Goal: Task Accomplishment & Management: Use online tool/utility

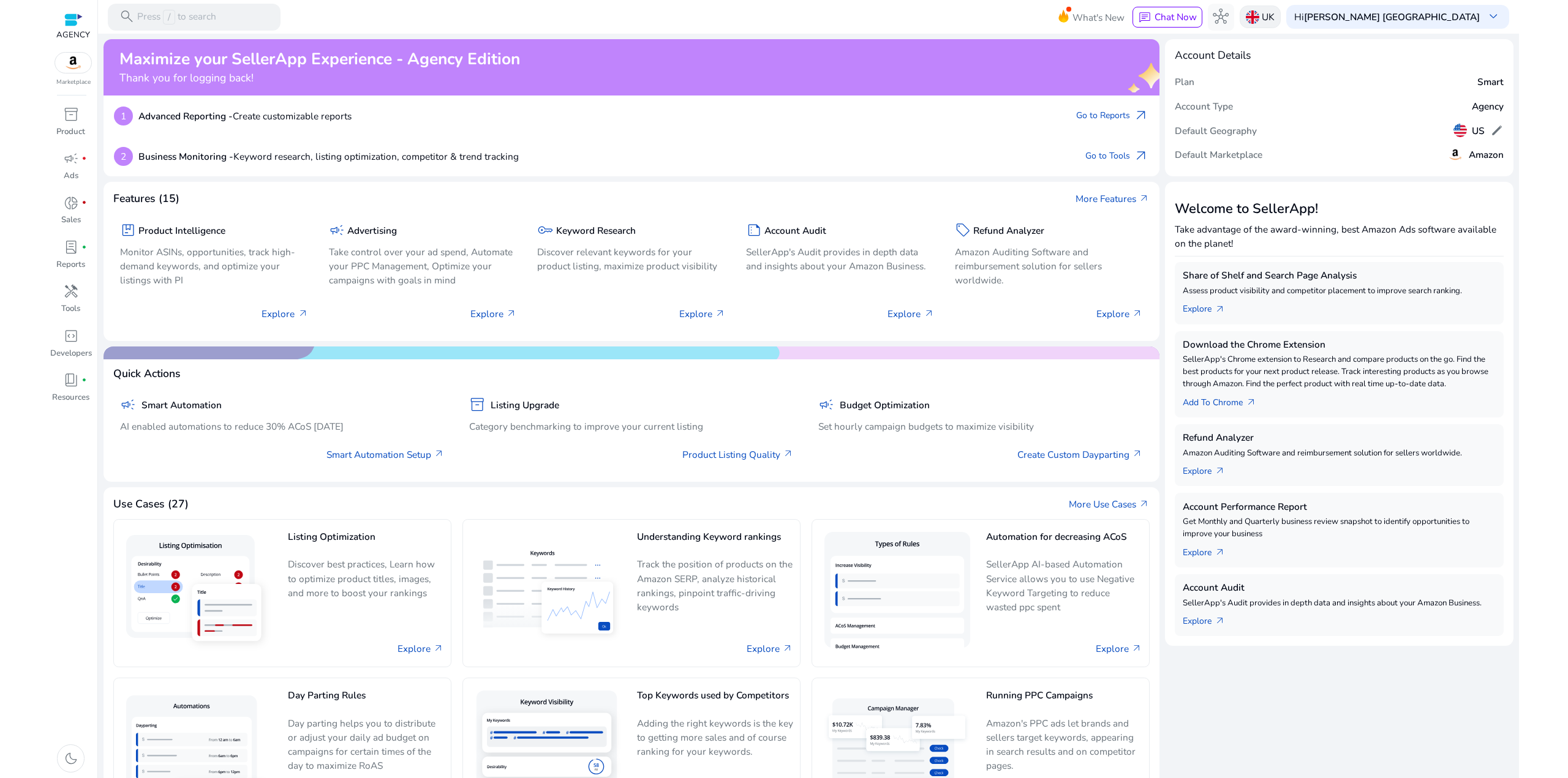
click at [1259, 17] on img at bounding box center [1251, 17] width 13 height 13
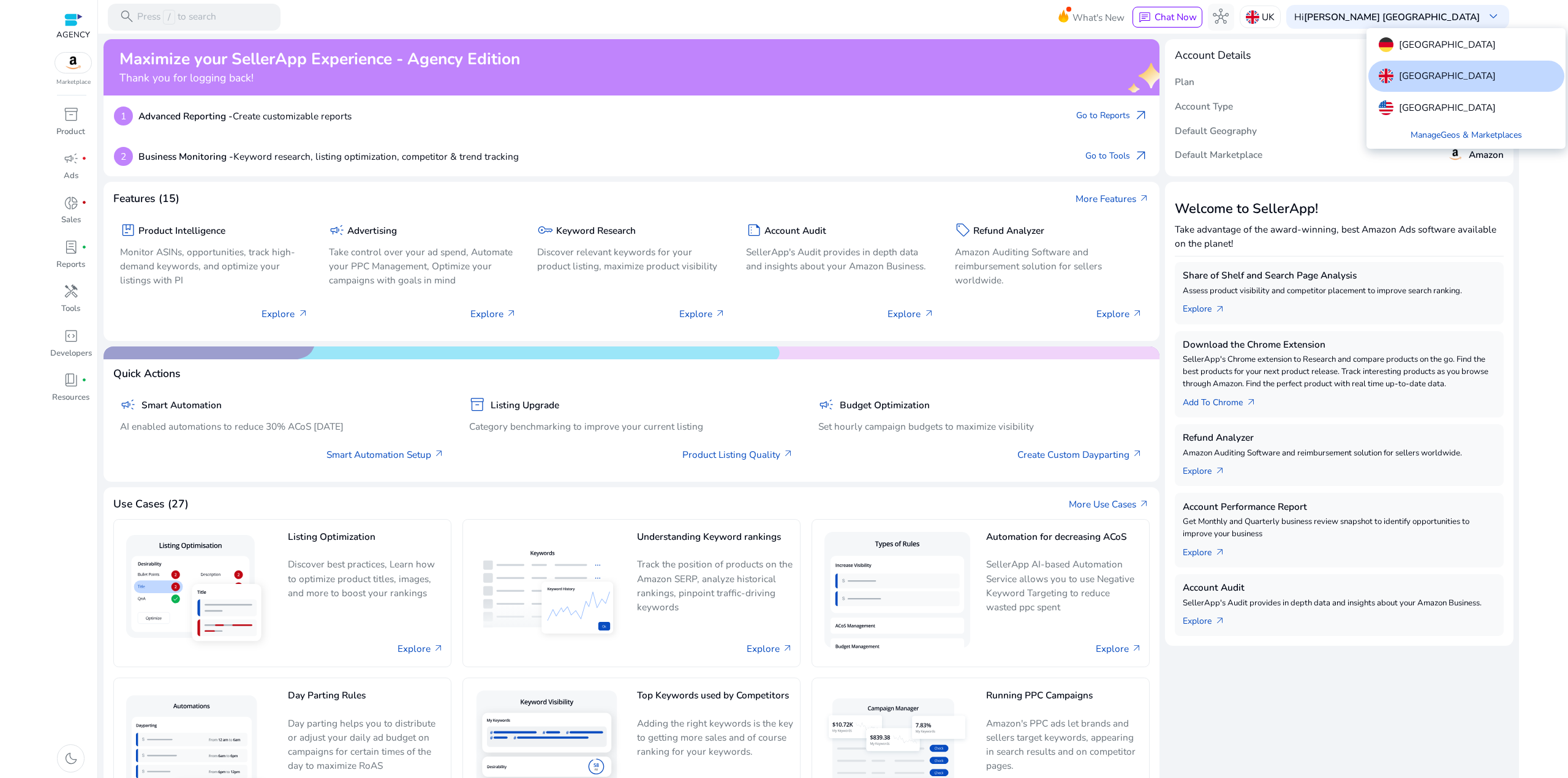
click at [1406, 77] on p "[GEOGRAPHIC_DATA]" at bounding box center [1447, 76] width 97 height 15
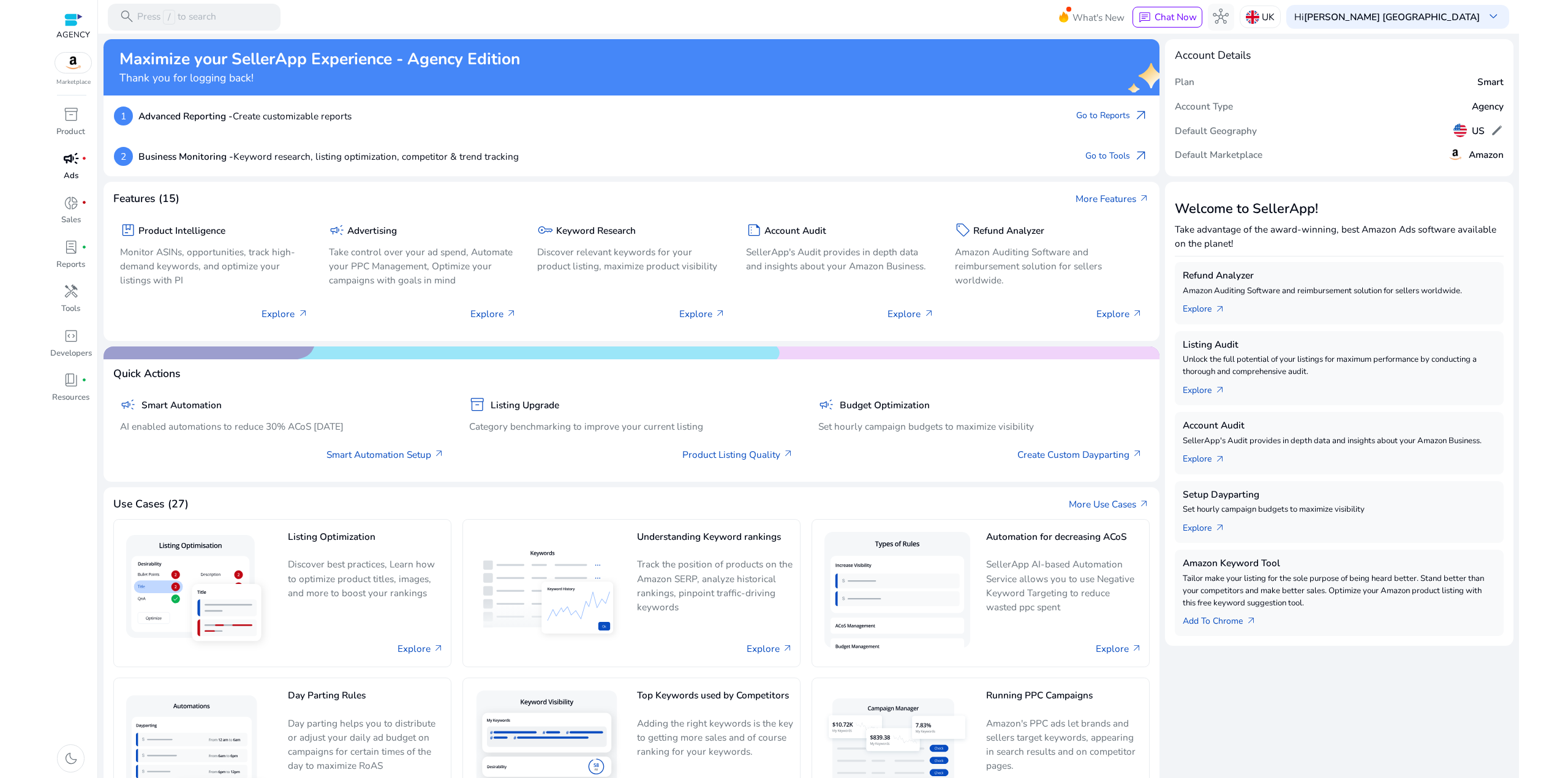
click at [66, 164] on span "campaign" at bounding box center [71, 158] width 16 height 16
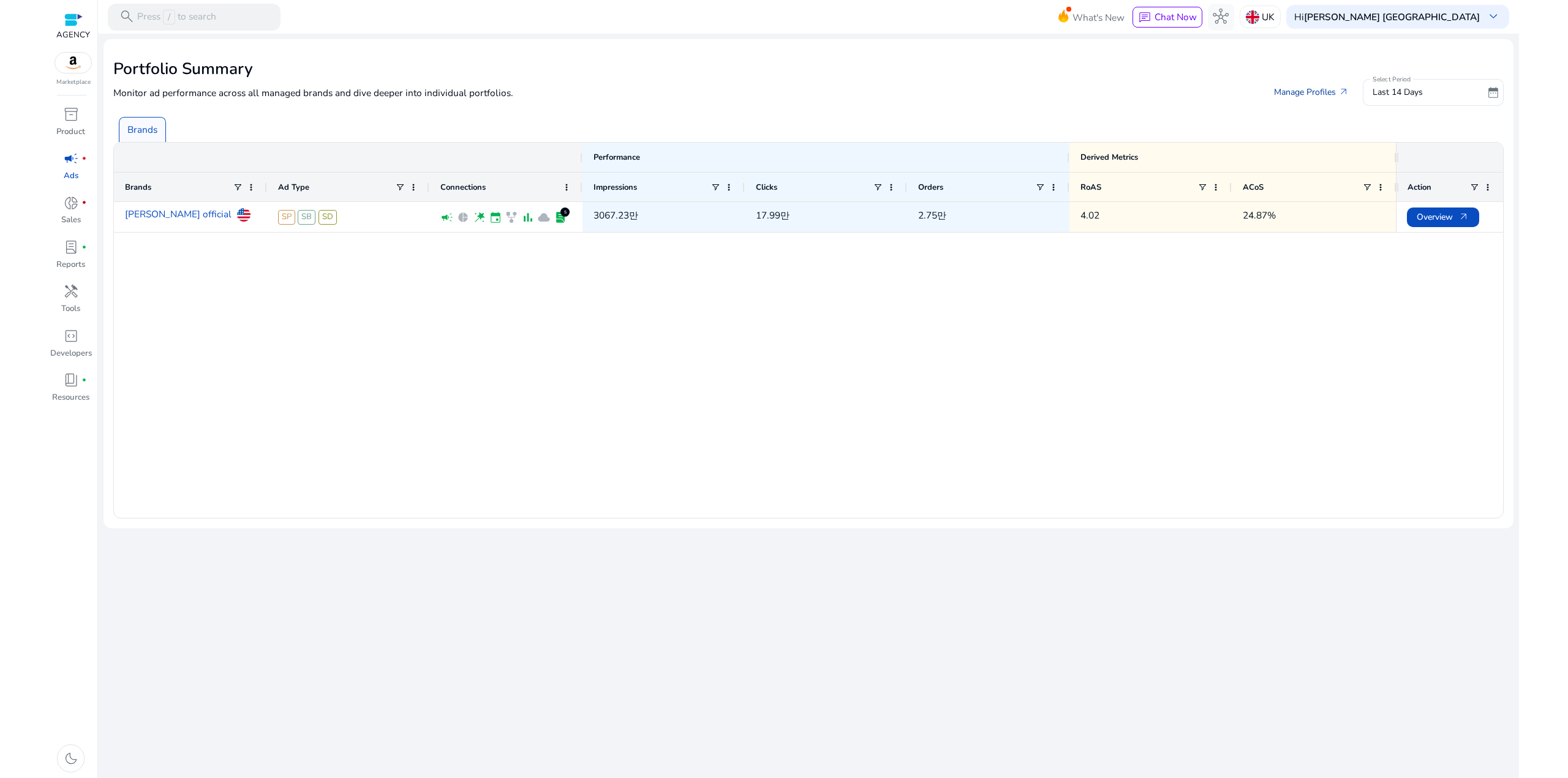
click at [1269, 95] on link "Manage Profiles arrow_outward" at bounding box center [1311, 92] width 97 height 24
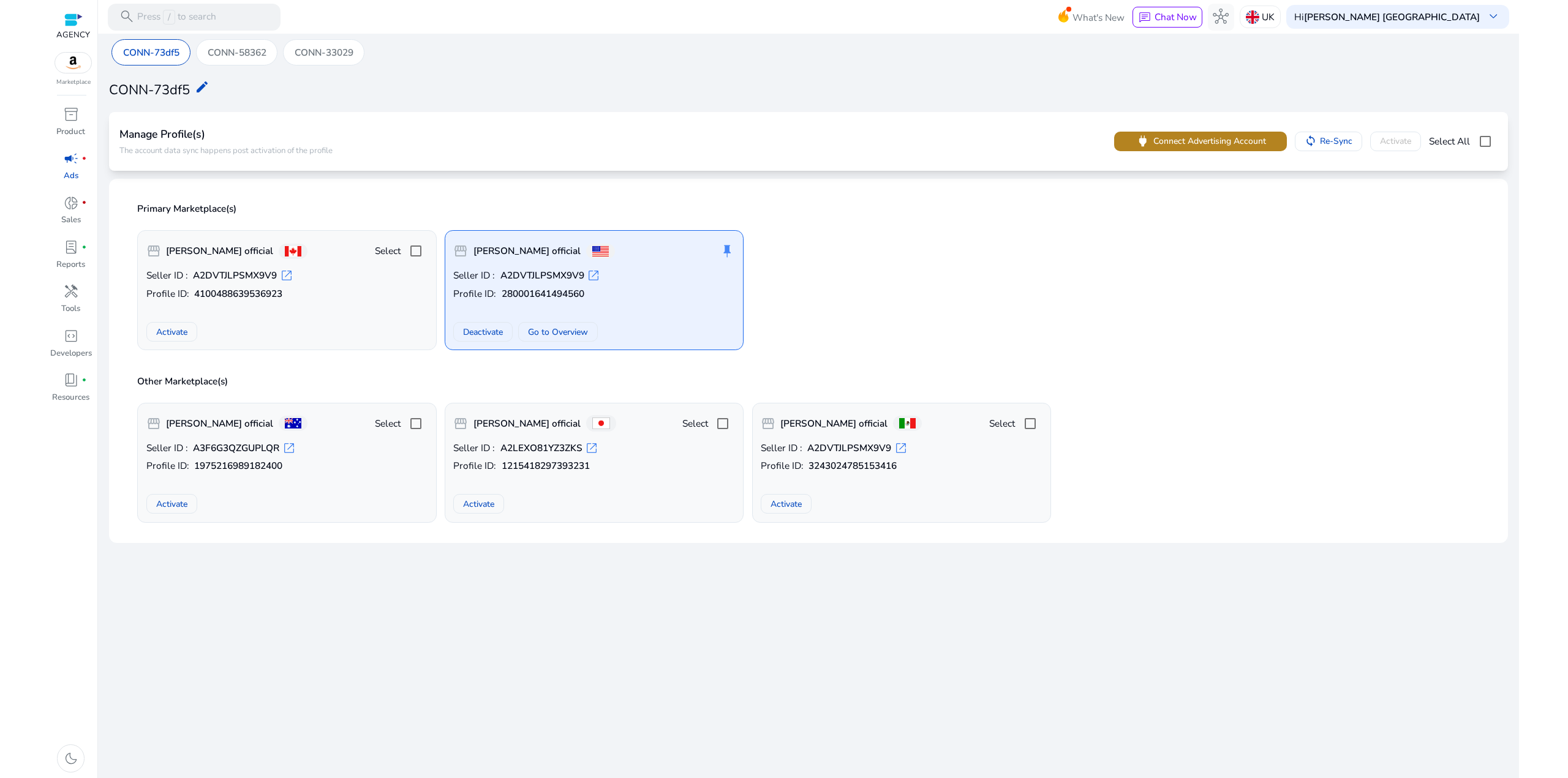
drag, startPoint x: 1192, startPoint y: 144, endPoint x: 1198, endPoint y: 142, distance: 6.3
click at [1192, 144] on span "Connect Advertising Account" at bounding box center [1210, 141] width 113 height 13
click at [1236, 141] on span "Connect Advertising Account" at bounding box center [1210, 141] width 113 height 13
click at [335, 473] on div "Seller ID : A3F6G3QZGUPLQR open_in_new Profile ID: 1975216989182400 Activate" at bounding box center [287, 478] width 282 height 73
click at [1226, 149] on span "power Connect Advertising Account" at bounding box center [1200, 142] width 131 height 16
